Goal: Task Accomplishment & Management: Use online tool/utility

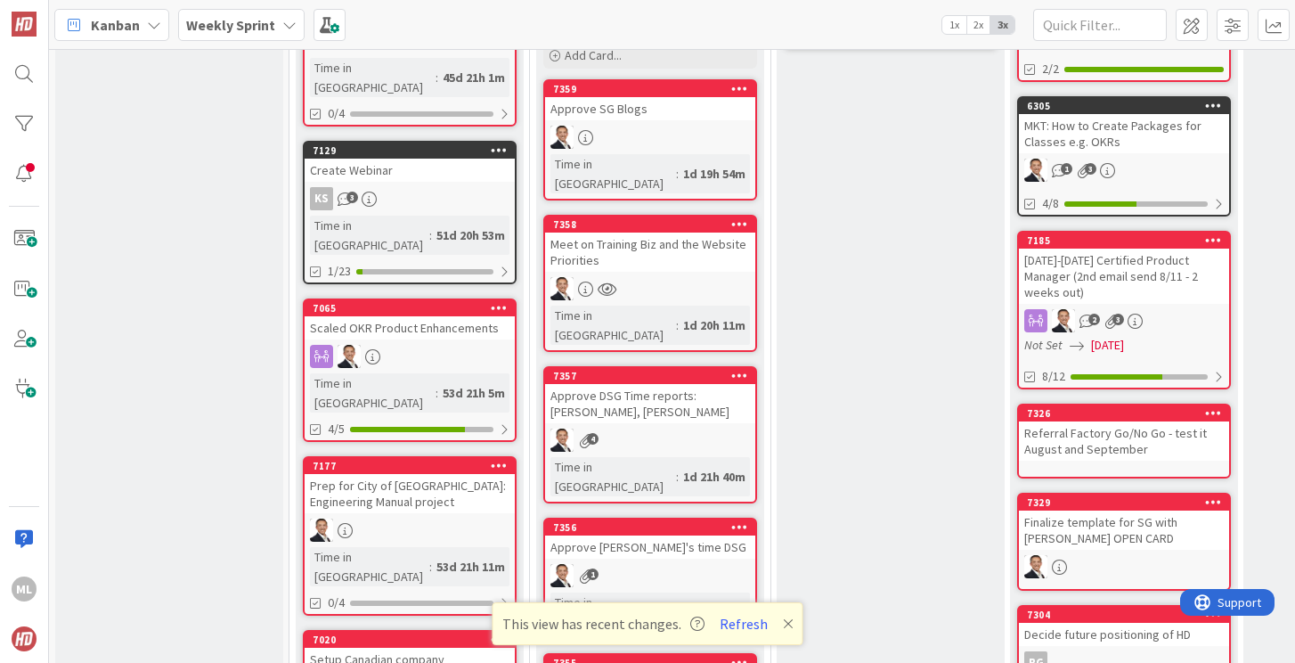
scroll to position [630, 0]
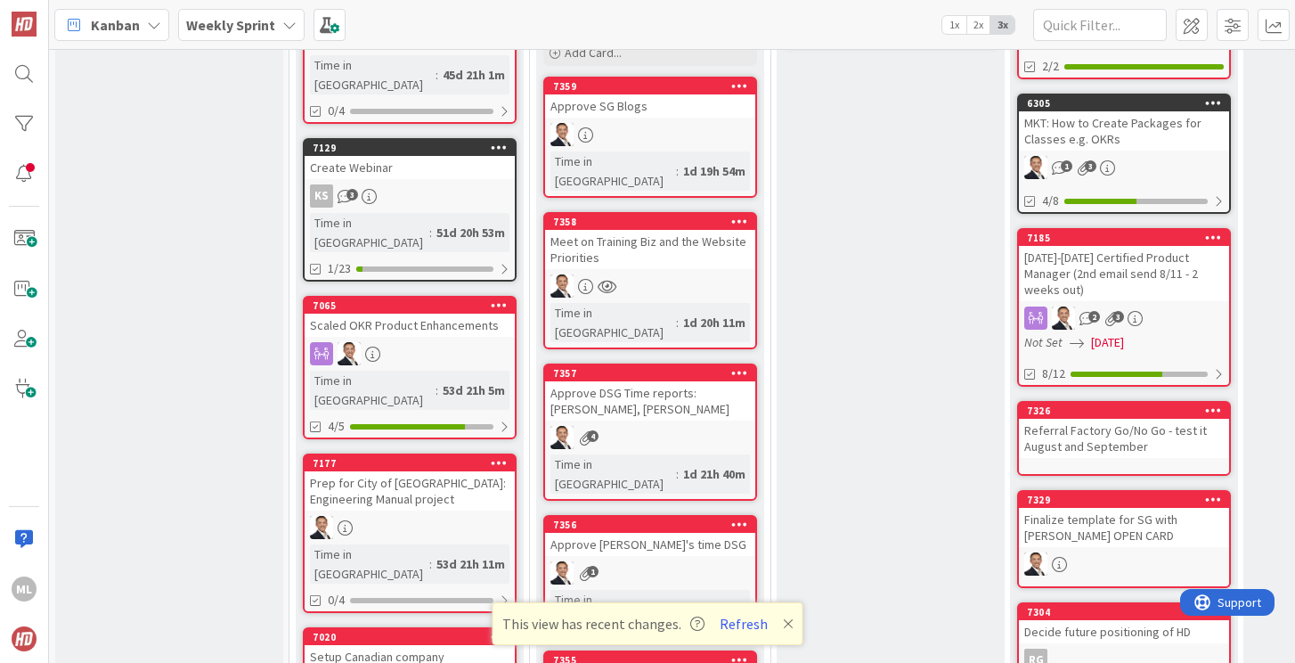
click at [635, 381] on div "Approve DSG Time reports: [PERSON_NAME], [PERSON_NAME]" at bounding box center [650, 400] width 210 height 39
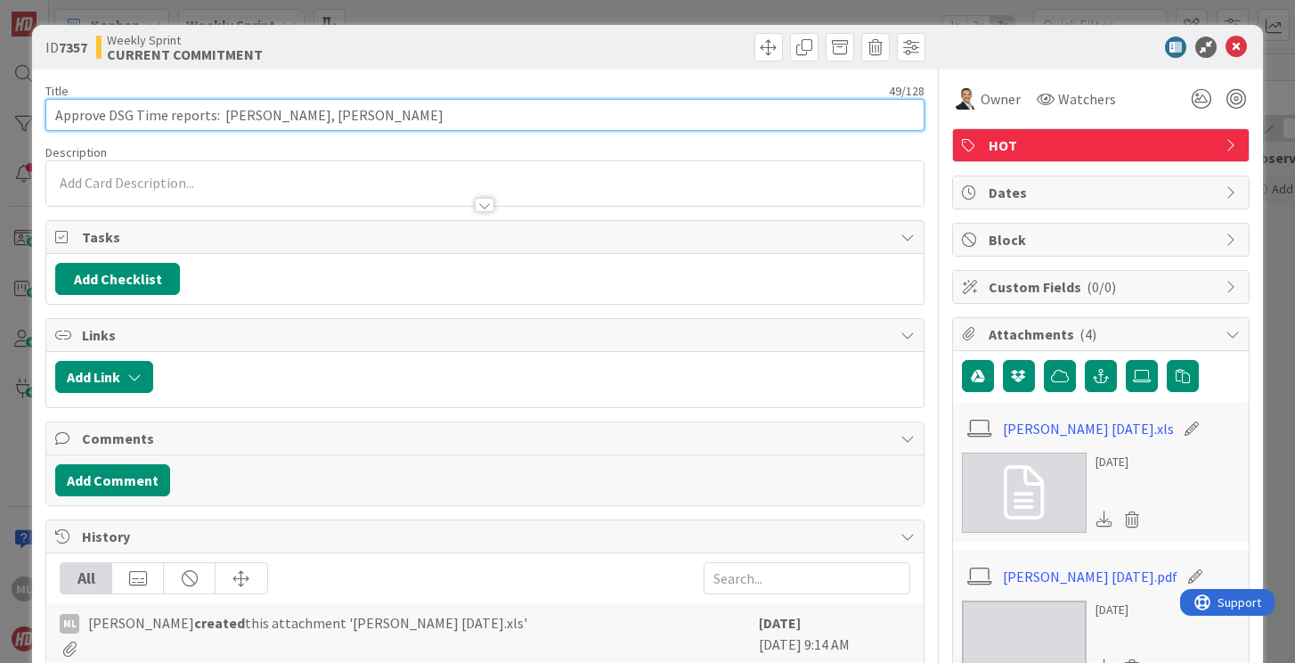
click at [408, 117] on input "Approve DSG Time reports: [PERSON_NAME], [PERSON_NAME]" at bounding box center [484, 115] width 878 height 32
type input "Approve DSG Time reports: Kim, Carla, John, Marc - SENT TO EWA W/O REVIEW"
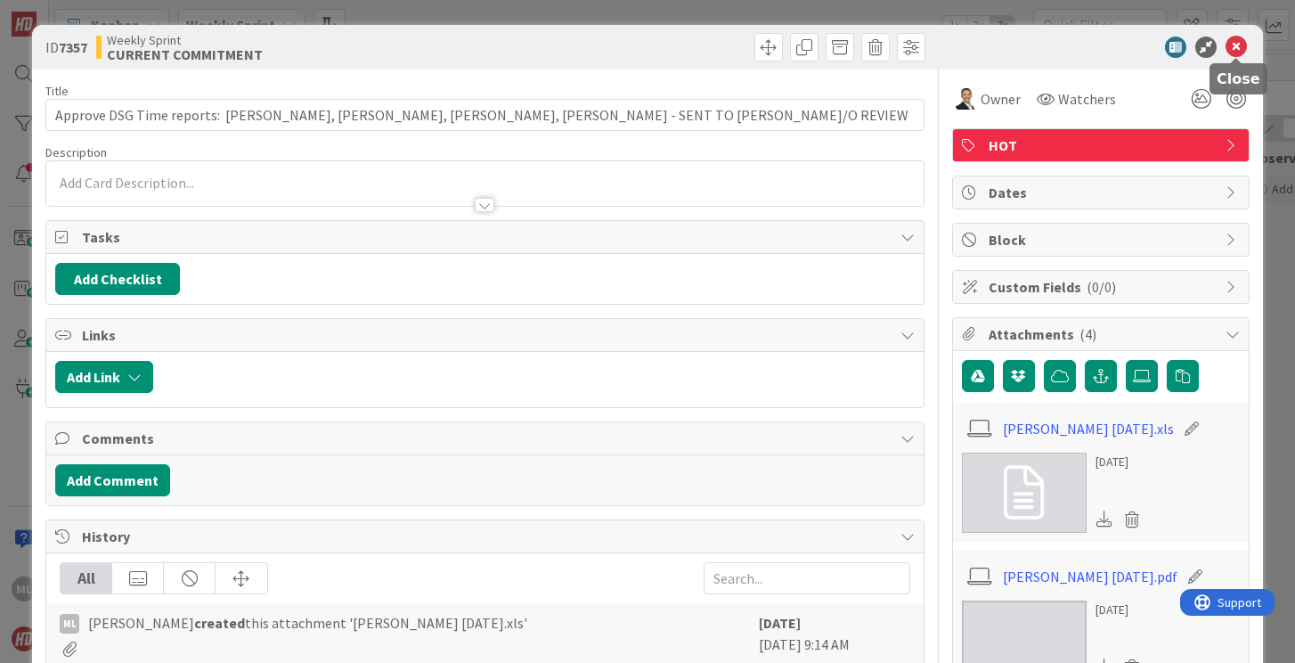
click at [1234, 44] on icon at bounding box center [1235, 47] width 21 height 21
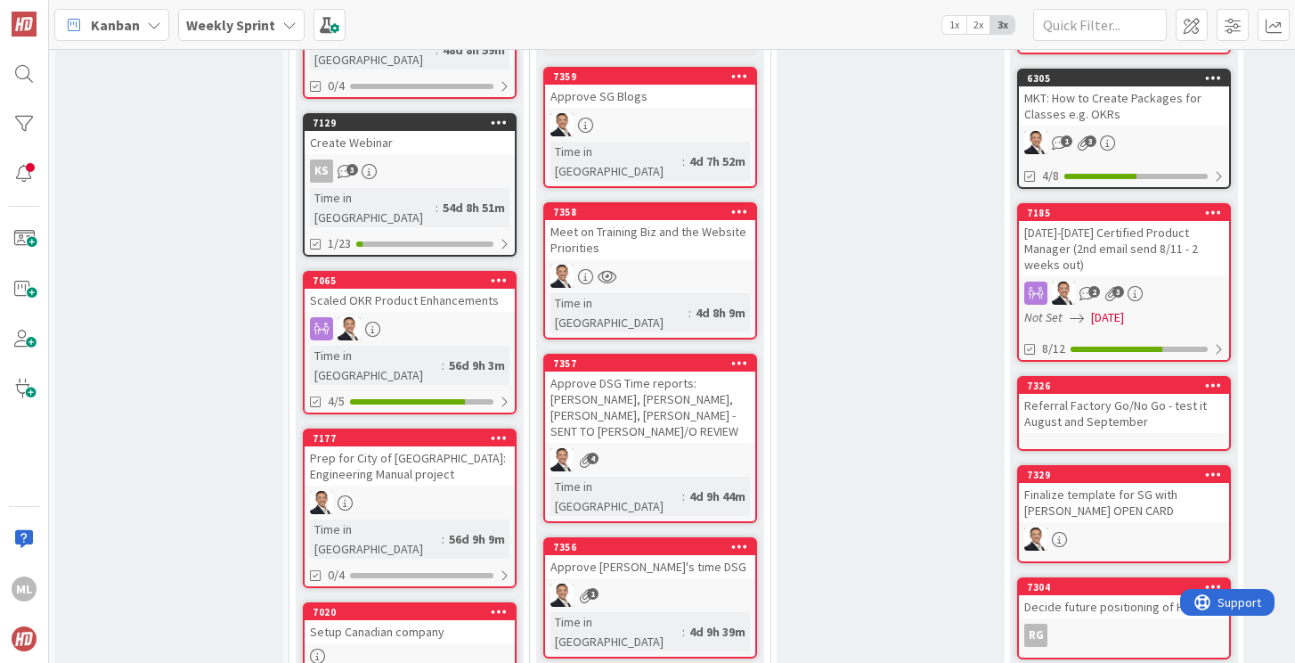
scroll to position [700, 0]
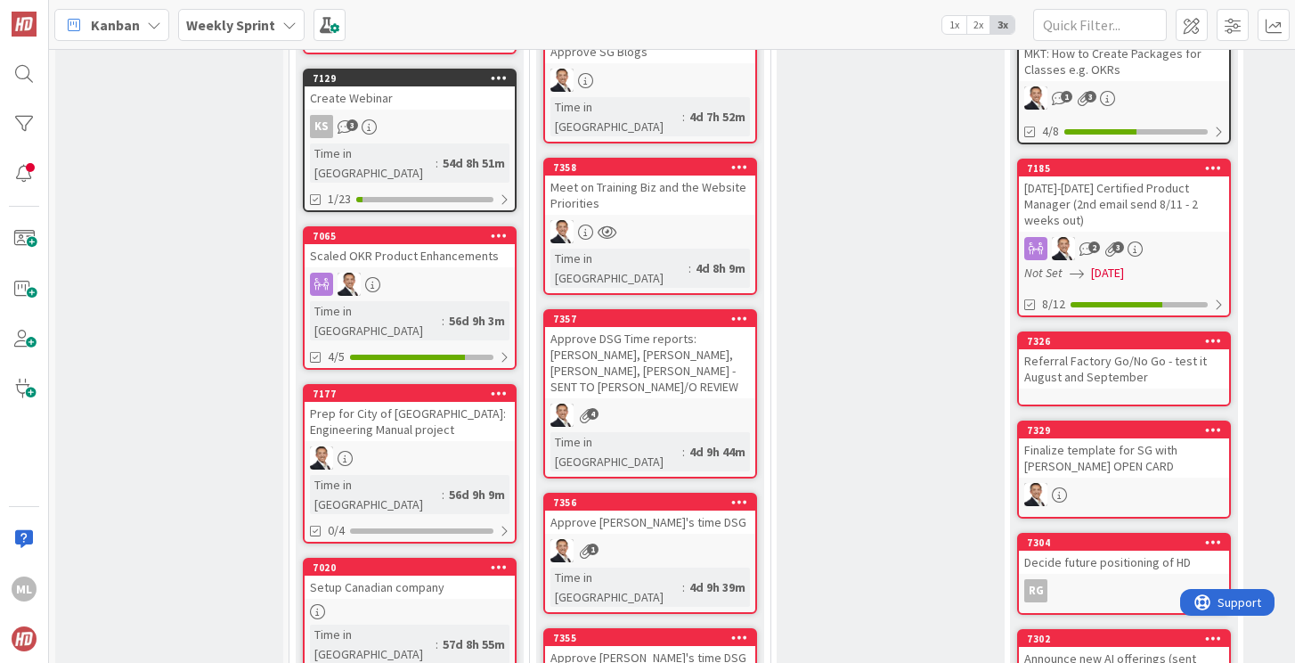
click at [676, 510] on div "Approve [PERSON_NAME]'s time DSG" at bounding box center [650, 521] width 210 height 23
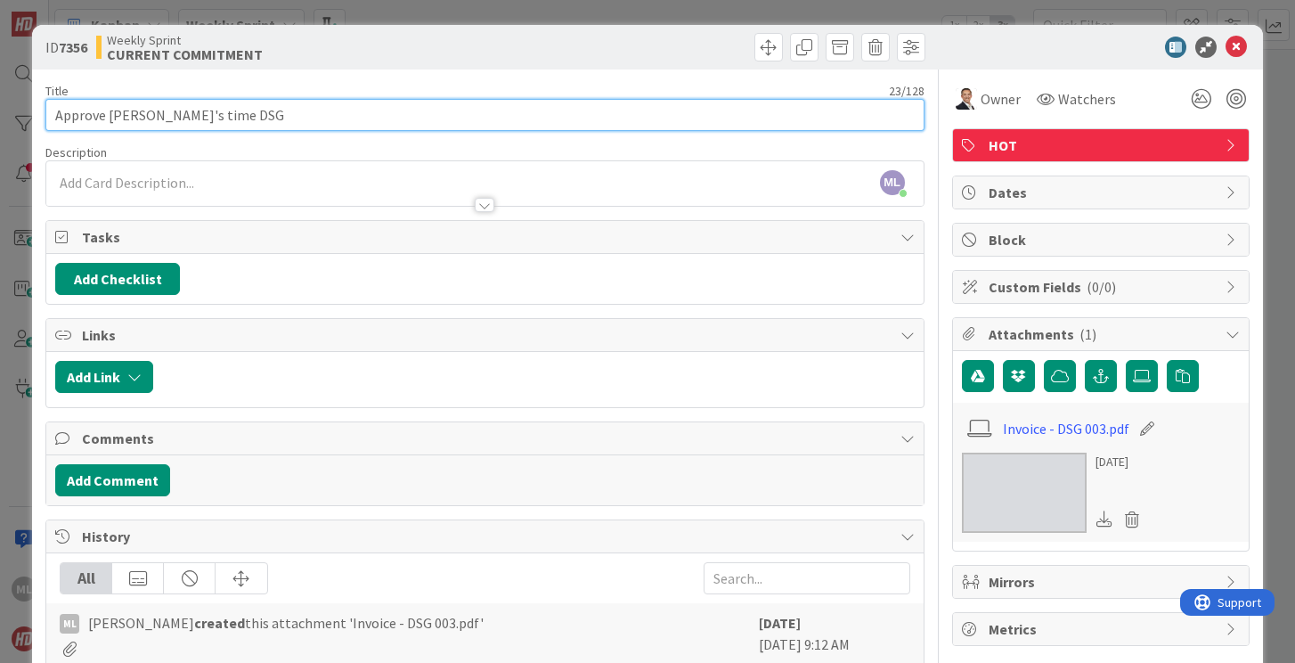
click at [247, 117] on input "Approve [PERSON_NAME]'s time DSG" at bounding box center [484, 115] width 878 height 32
click at [214, 114] on input "Approve Doug's time DSG -REQUESTED INVOICE FROM CHERE W/O APPROVAL" at bounding box center [484, 115] width 878 height 32
type input "Approve Doug's time DSG -REQUESTED INVOICE FROM CHERE W/O APPROVAL"
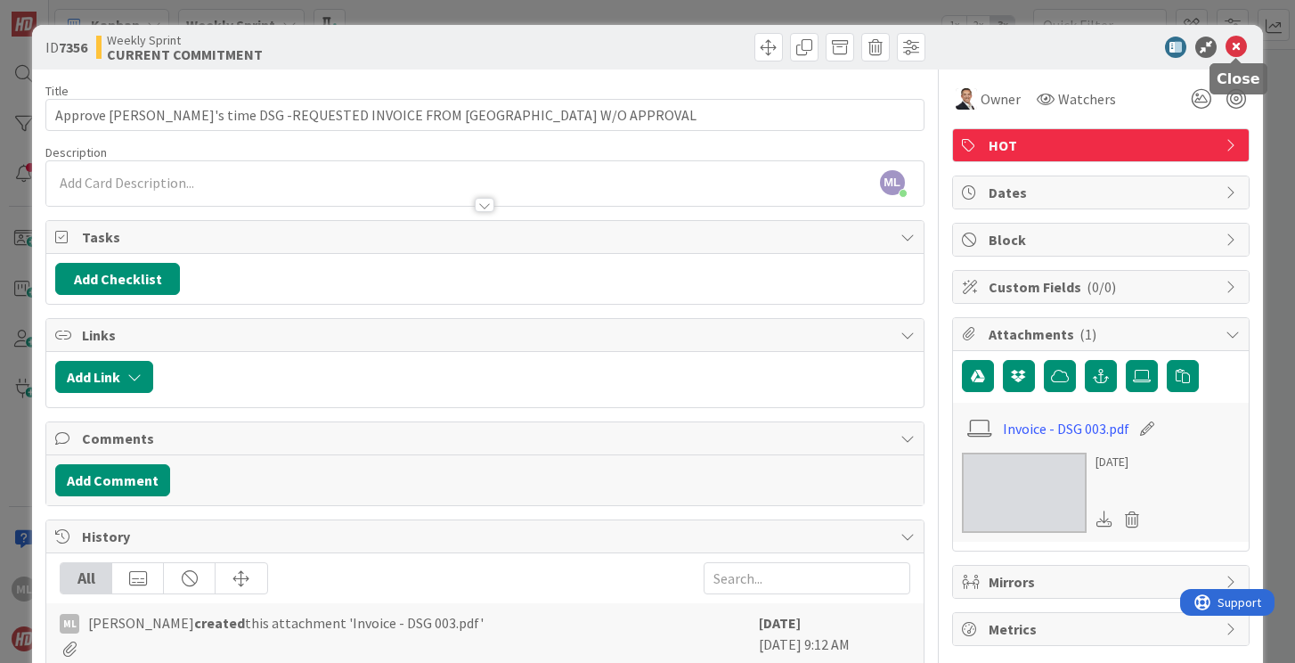
click at [1234, 45] on icon at bounding box center [1235, 47] width 21 height 21
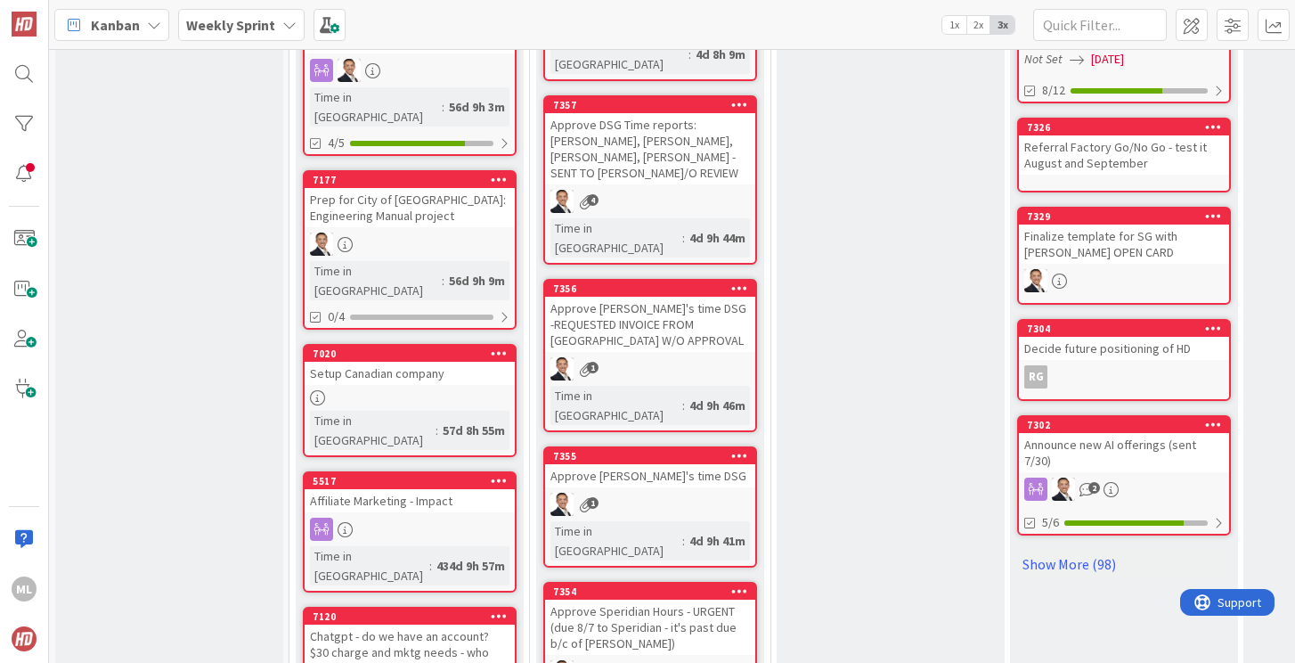
scroll to position [917, 0]
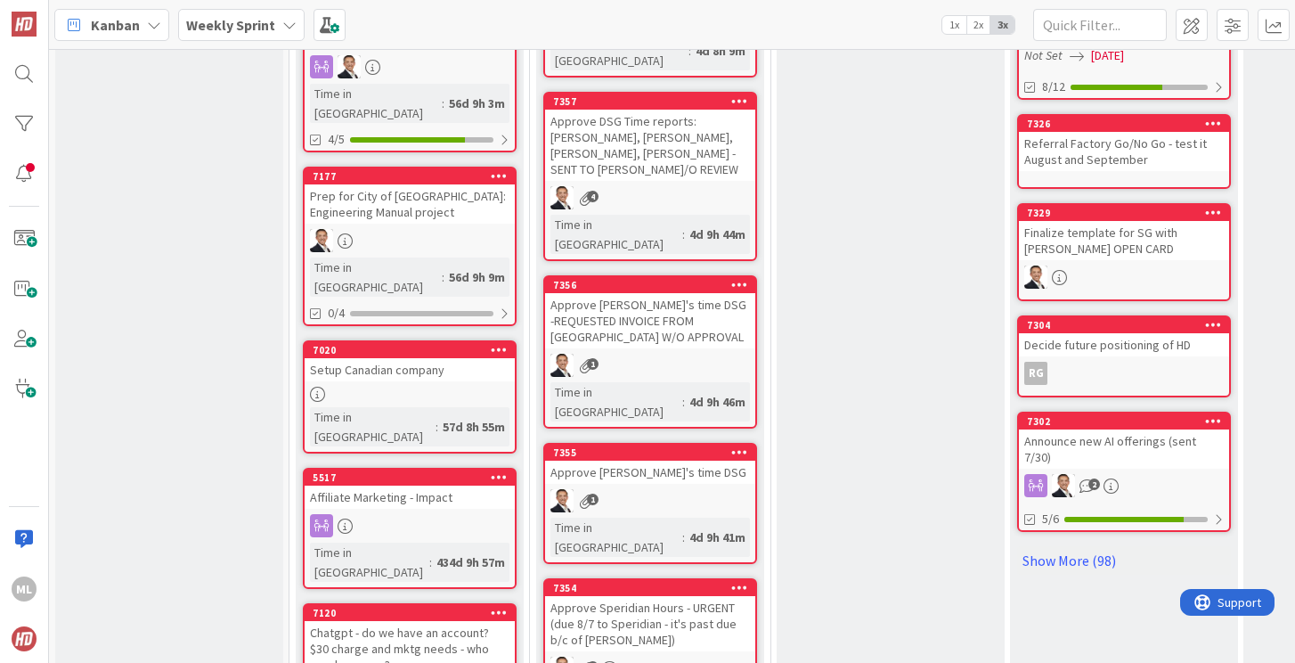
click at [646, 443] on link "7355 Approve Matt's time DSG 1 Time in Column : 4d 9h 41m" at bounding box center [650, 503] width 214 height 121
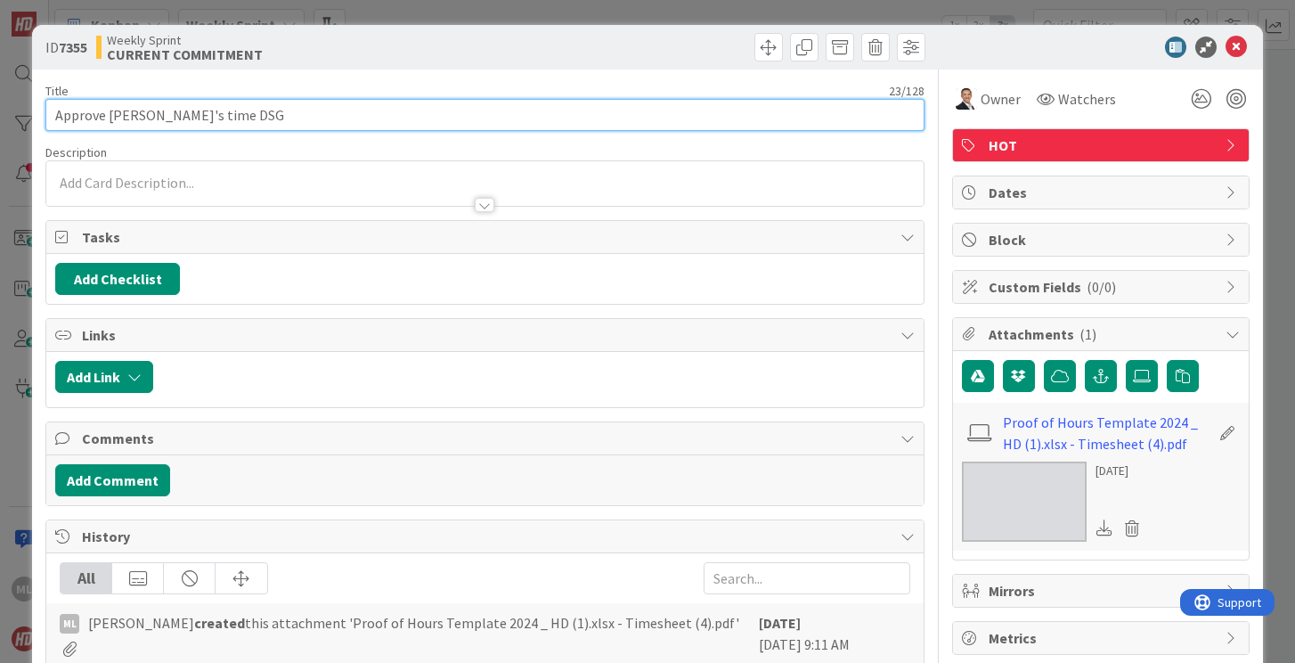
click at [281, 117] on input "Approve [PERSON_NAME]'s time DSG" at bounding box center [484, 115] width 878 height 32
paste input "REQUESTED INVOICE FROM CHERE W/O APPROVAL"
click at [202, 110] on input "Approve Matt's time DSGREQUESTED INVOICE FROM CHERE W/O APPROVAL" at bounding box center [484, 115] width 878 height 32
type input "Approve Matt's time DSG- REQUESTED INVOICE FROM CHERE W/O APPROVAL"
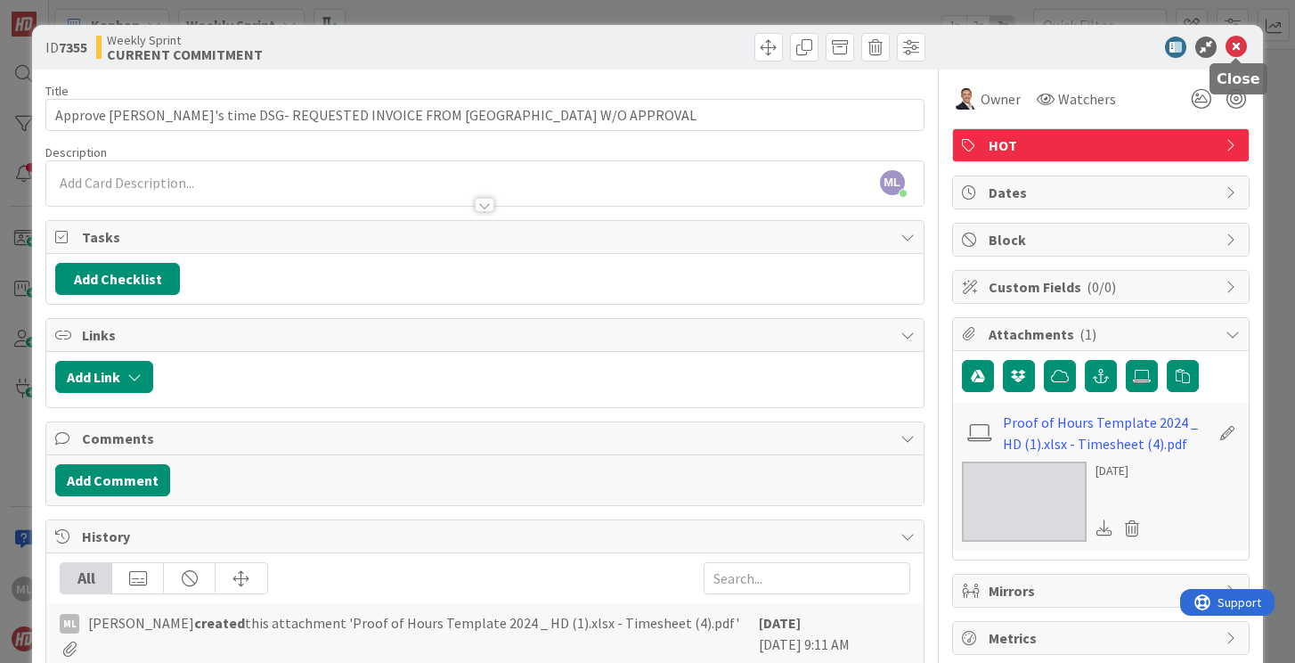
click at [1235, 45] on icon at bounding box center [1235, 47] width 21 height 21
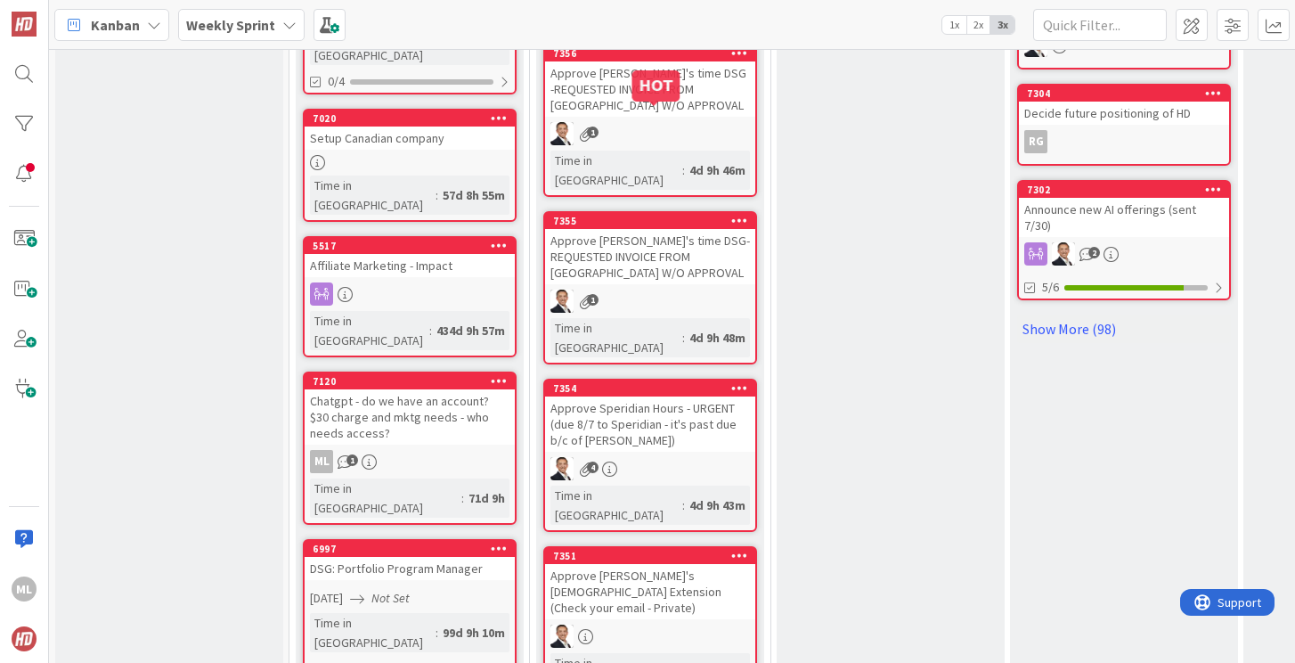
scroll to position [1151, 0]
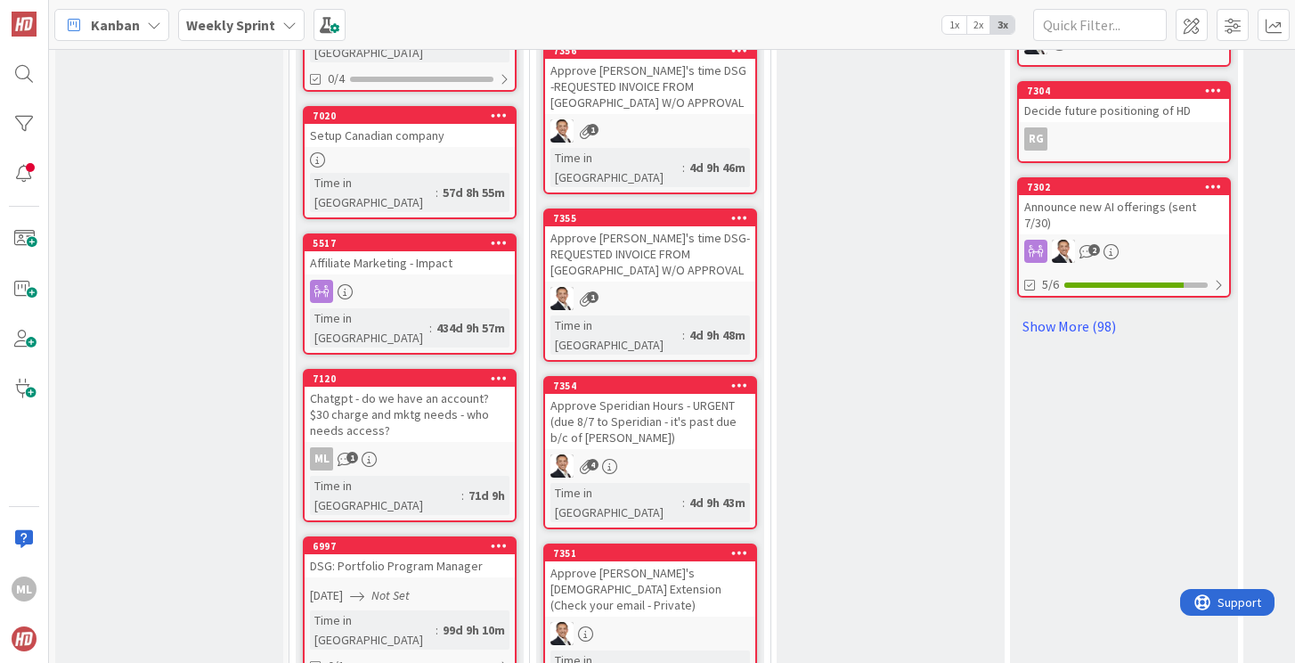
click at [650, 394] on div "Approve Speridian Hours - URGENT (due 8/7 to Speridian - it's past due b/c of […" at bounding box center [650, 421] width 210 height 55
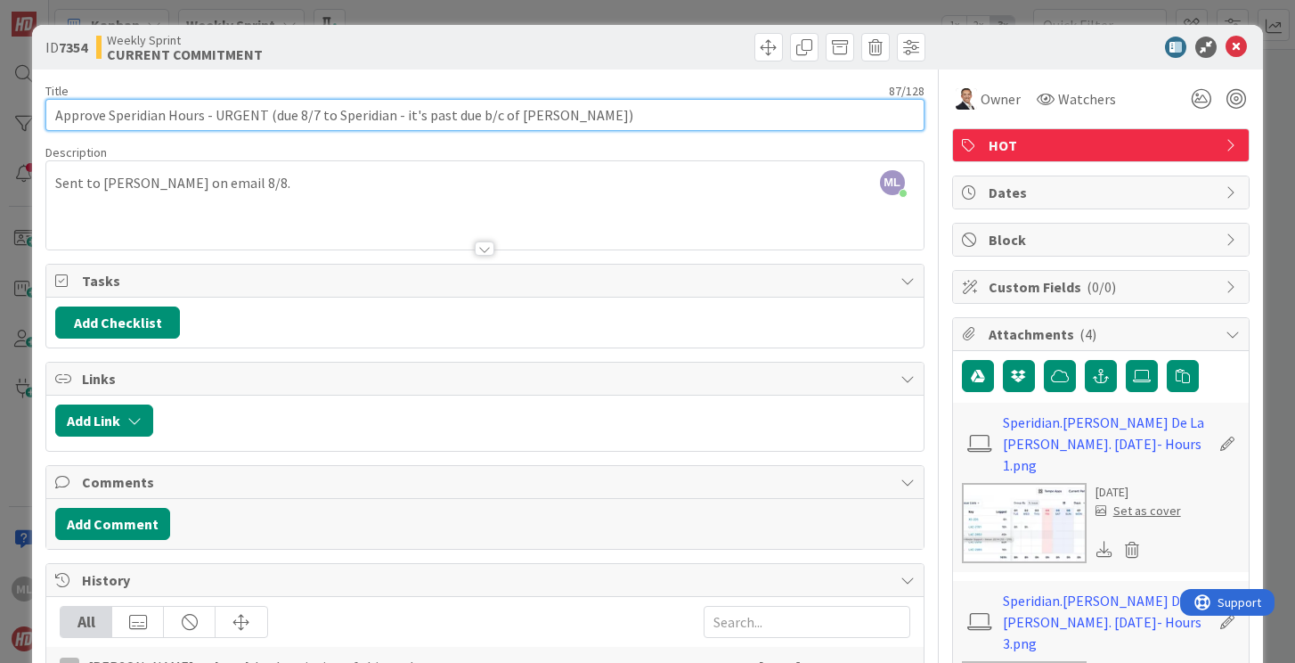
click at [594, 118] on input "Approve Speridian Hours - URGENT (due 8/7 to Speridian - it's past due b/c of […" at bounding box center [484, 115] width 878 height 32
paste input "REQUESTED INVOICE FROM CHERE W/O APPRO"
type input "Approve Speridian Hours - URGENT (due 8/7 to Speridian - it's past due b/c of S…"
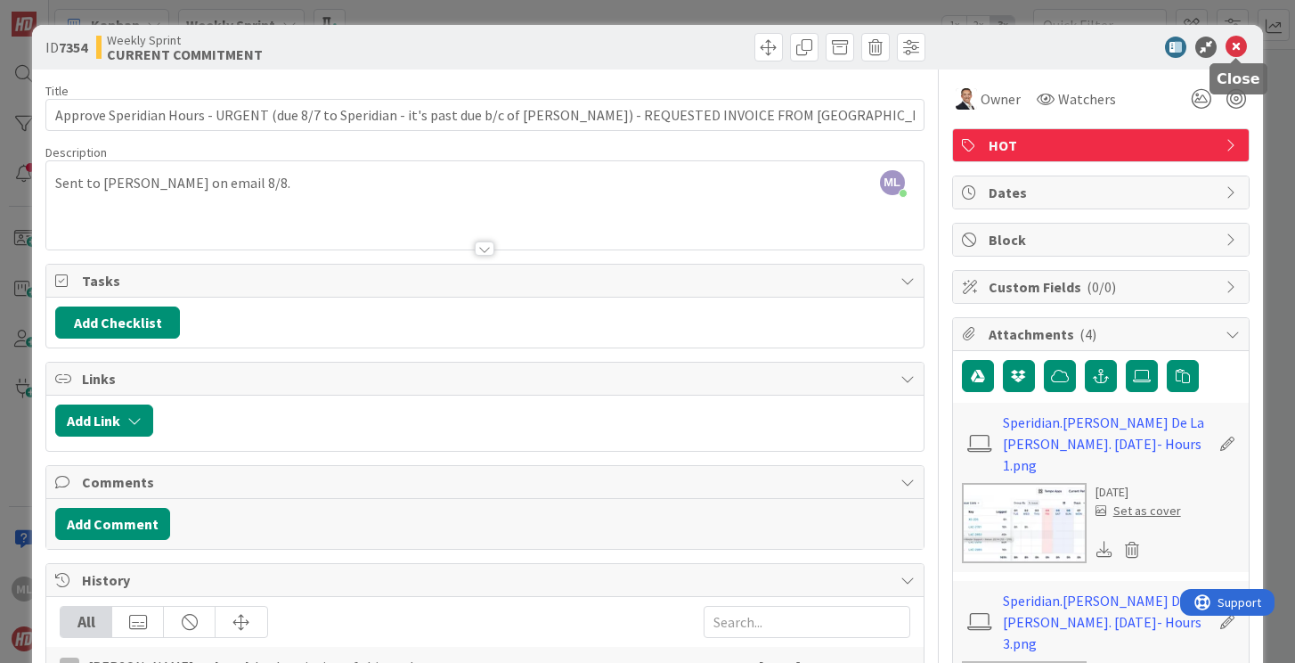
click at [1233, 49] on icon at bounding box center [1235, 47] width 21 height 21
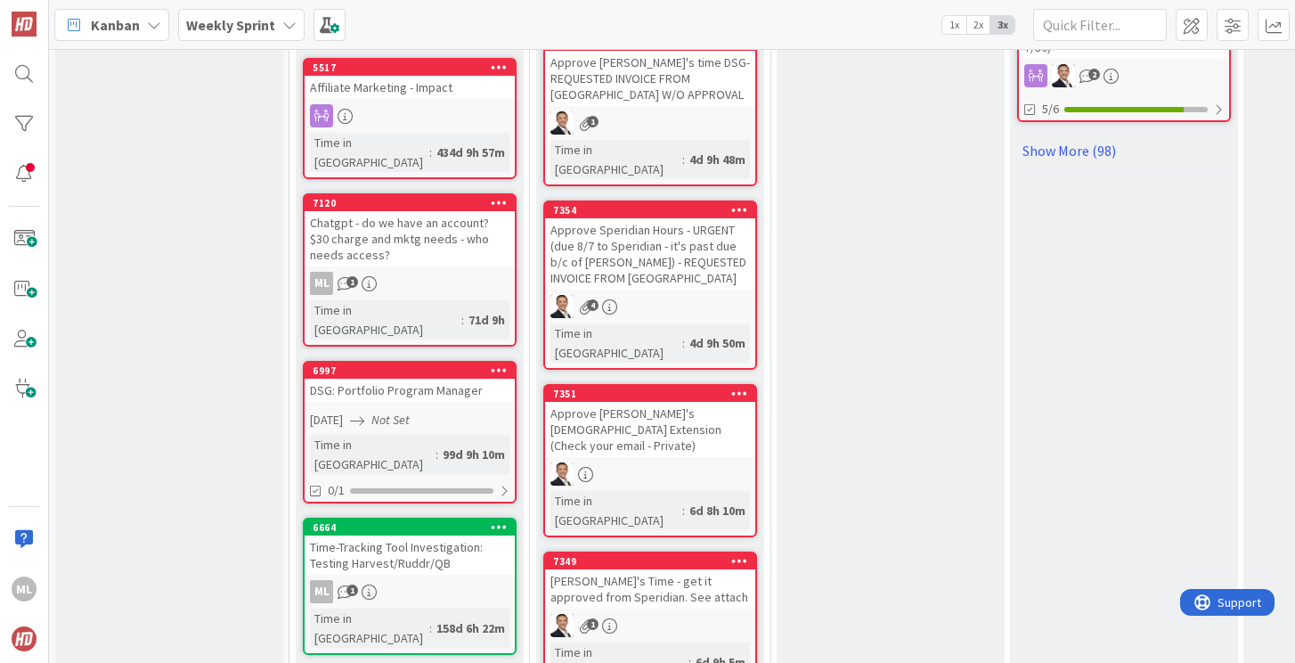
scroll to position [1353, 0]
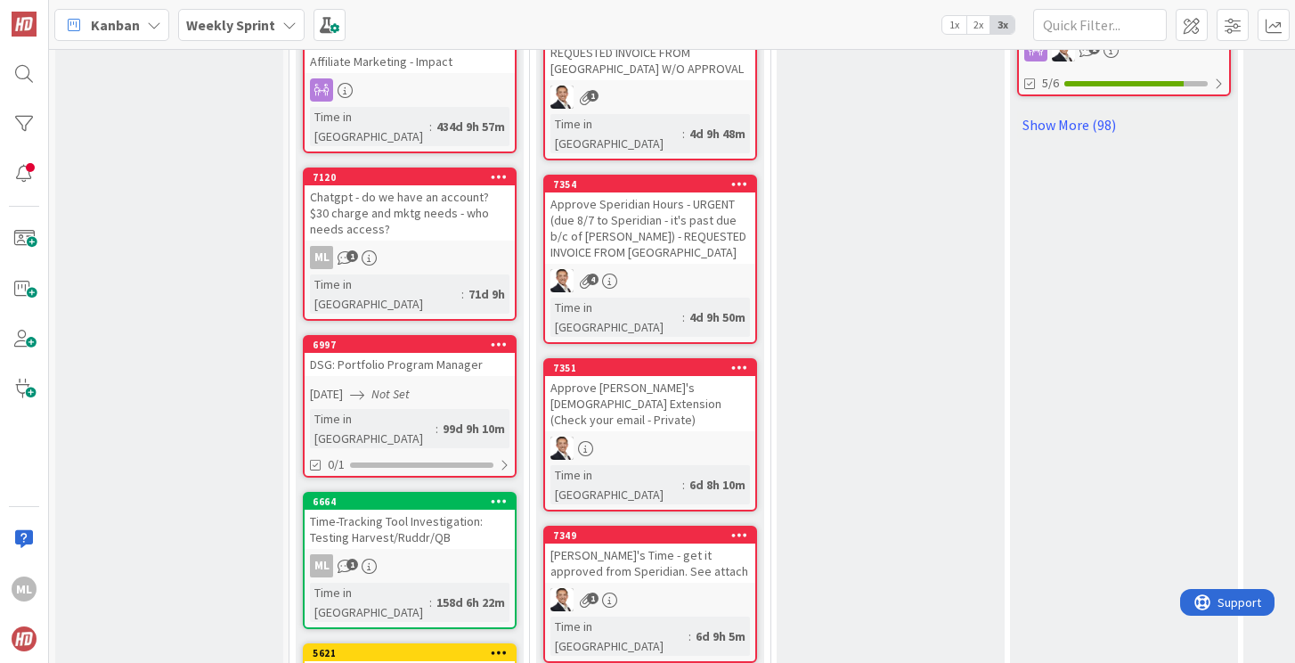
click at [695, 543] on div "[PERSON_NAME]'s Time - get it approved from Speridian. See attach" at bounding box center [650, 562] width 210 height 39
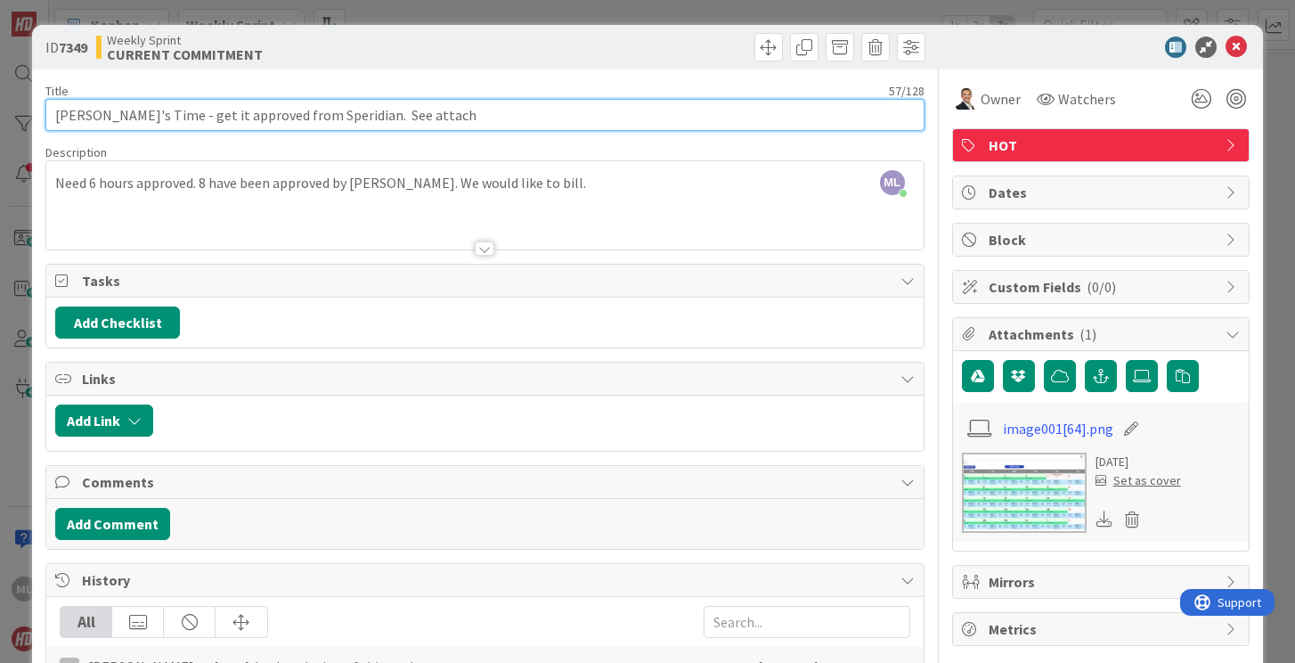
click at [404, 120] on input "[PERSON_NAME]'s Time - get it approved from Speridian. See attach" at bounding box center [484, 115] width 878 height 32
type input "Lori's Time - get it approved from Speridian. See attach - APPROVED"
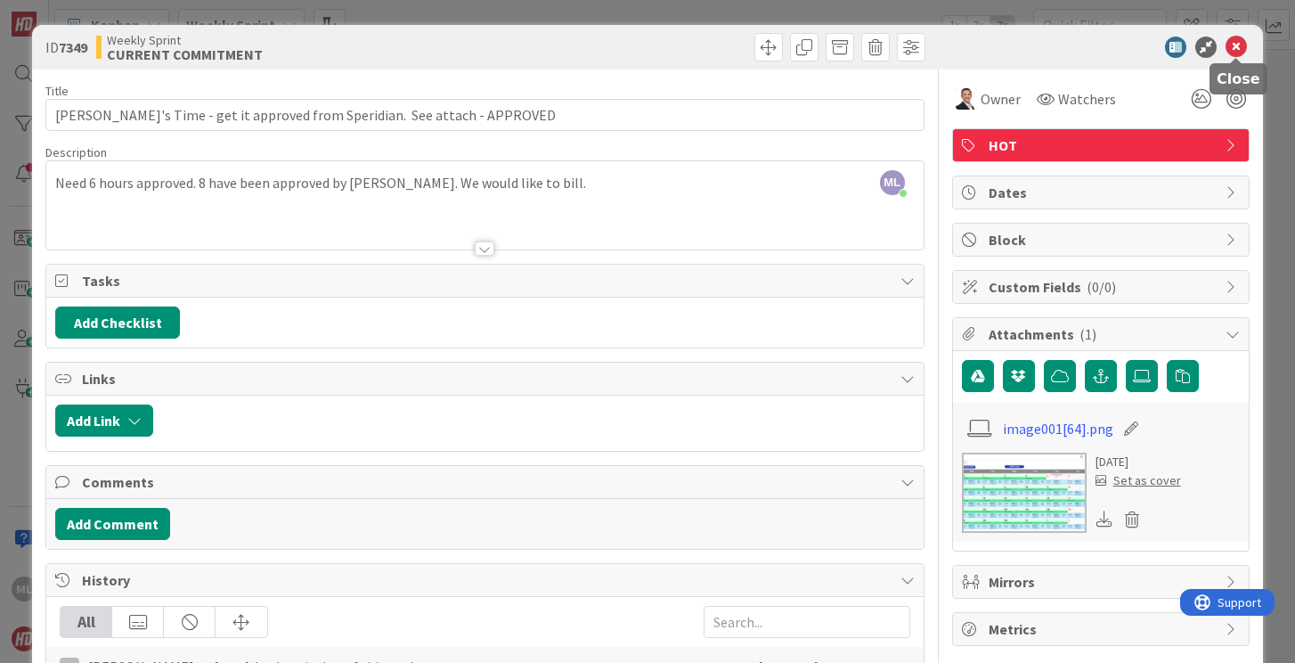
click at [1235, 44] on icon at bounding box center [1235, 47] width 21 height 21
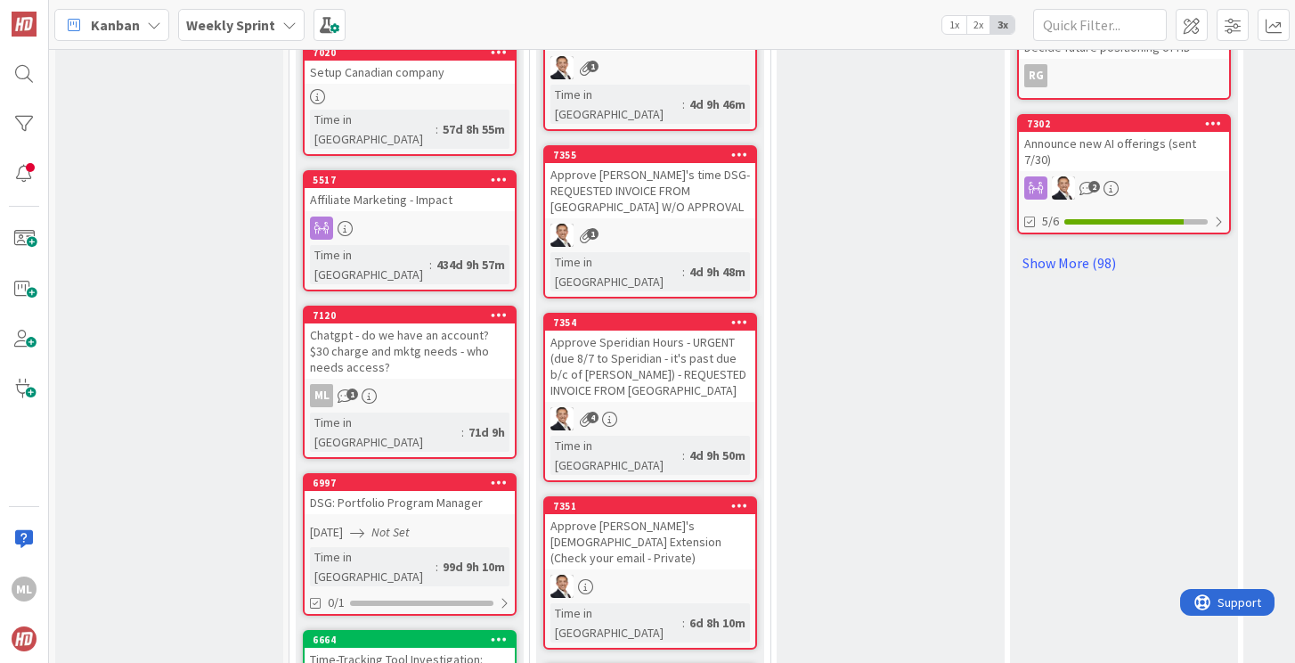
scroll to position [1135, 0]
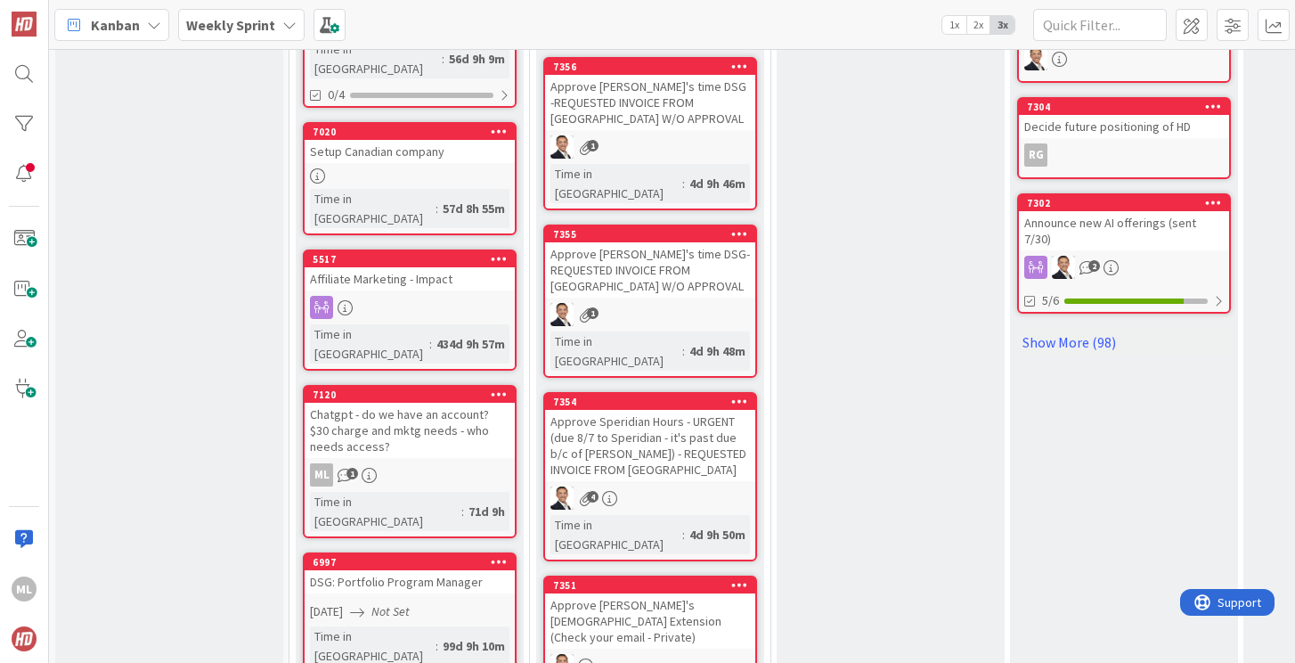
click at [636, 593] on div "Approve [PERSON_NAME]'s [DEMOGRAPHIC_DATA] Extension (Check your email - Privat…" at bounding box center [650, 620] width 210 height 55
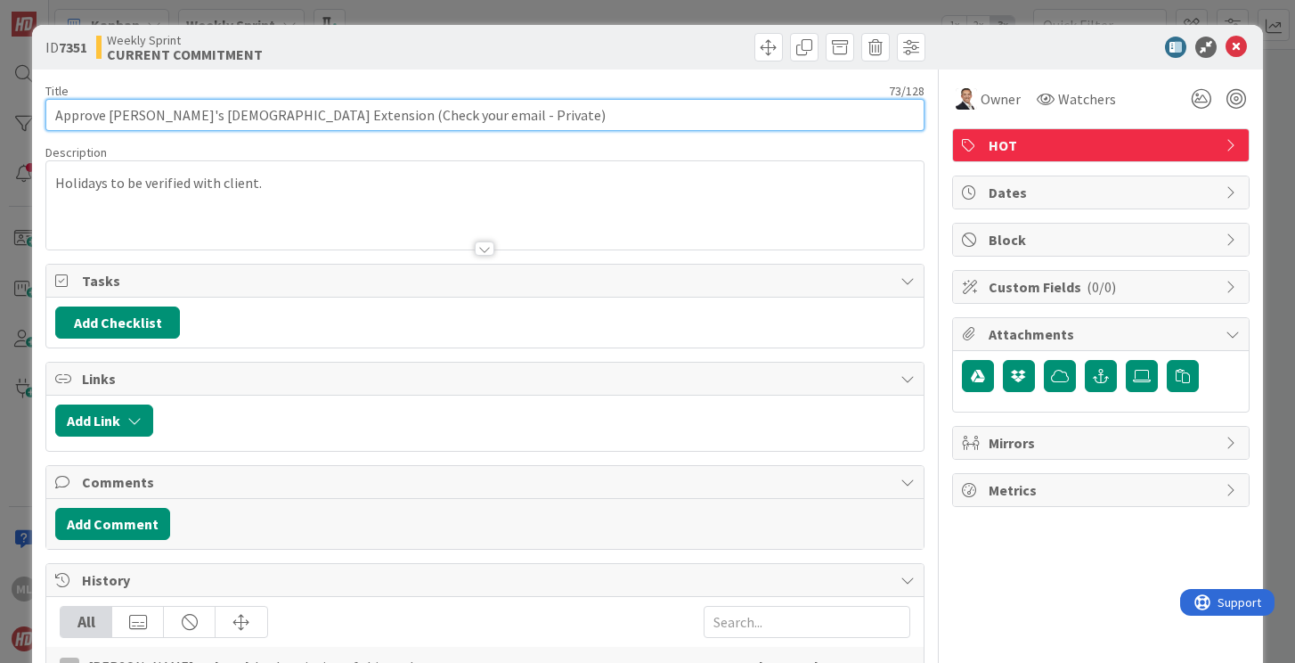
click at [559, 108] on input "Approve [PERSON_NAME]'s [DEMOGRAPHIC_DATA] Extension (Check your email - Privat…" at bounding box center [484, 115] width 878 height 32
type input "Approve Jeff's Employment Contract Extension (Check your email - Private) - Hol…"
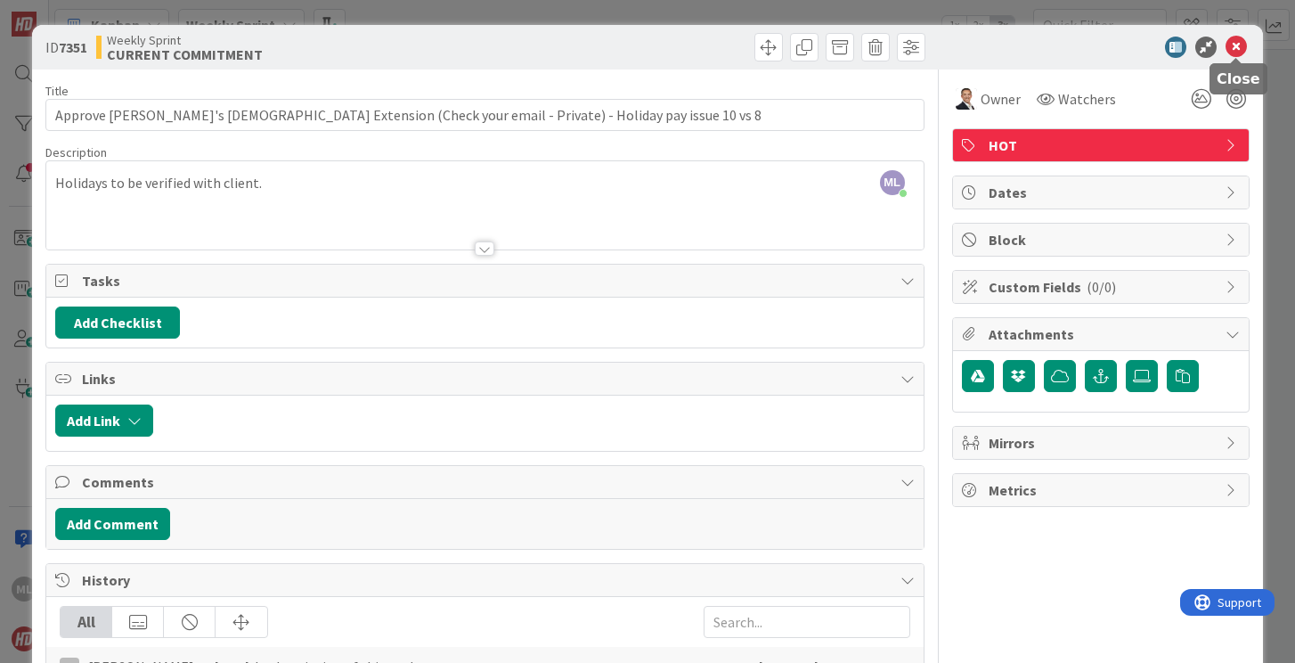
click at [1232, 49] on icon at bounding box center [1235, 47] width 21 height 21
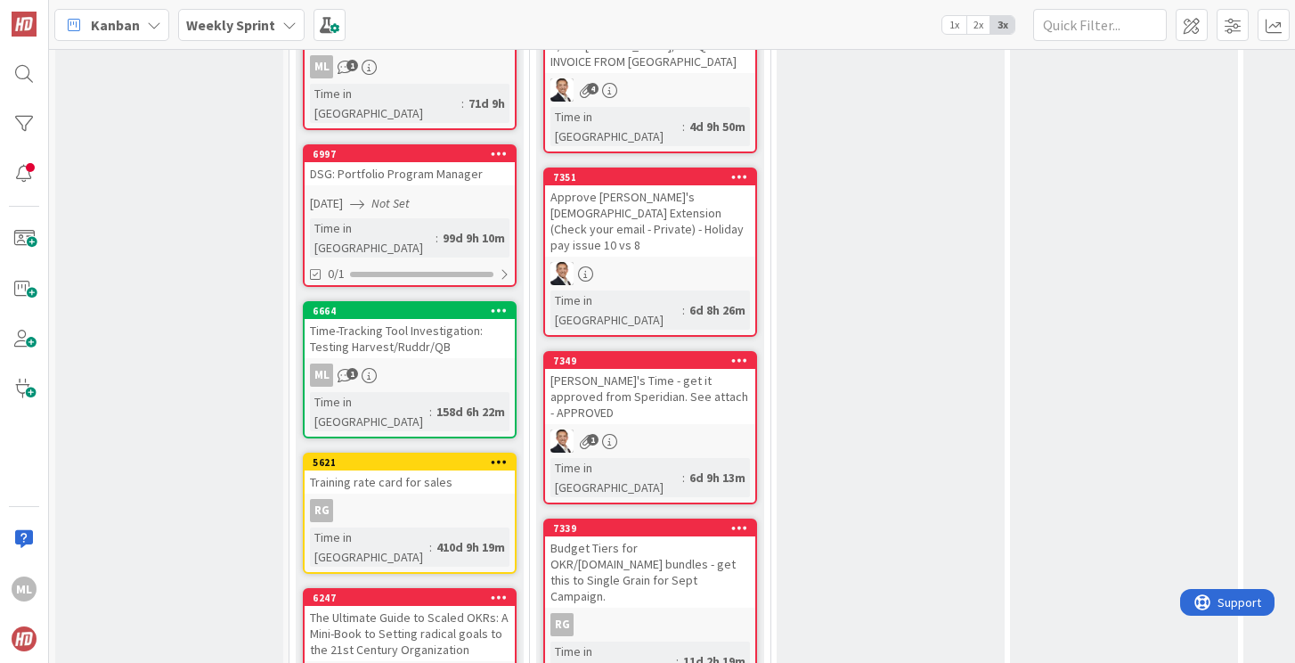
scroll to position [1542, 0]
